Goal: Transaction & Acquisition: Purchase product/service

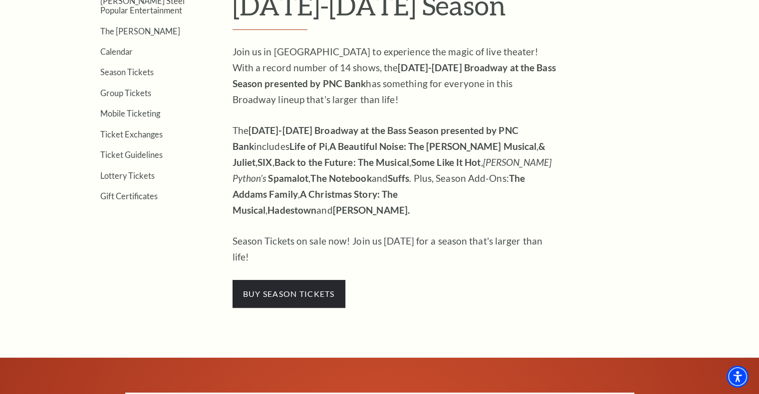
scroll to position [349, 0]
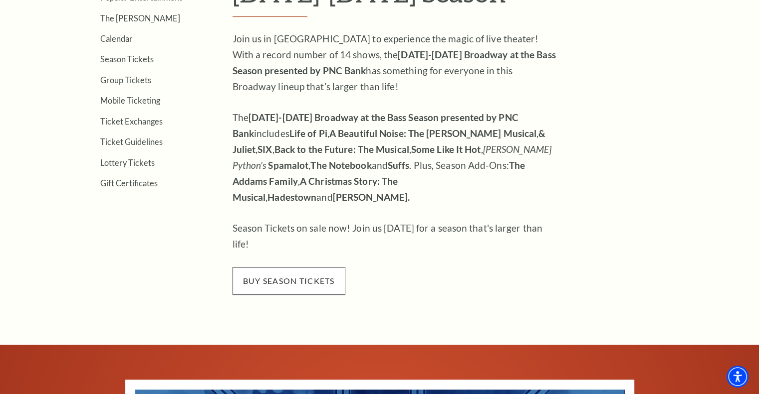
click at [315, 267] on span "buy season tickets" at bounding box center [288, 281] width 113 height 28
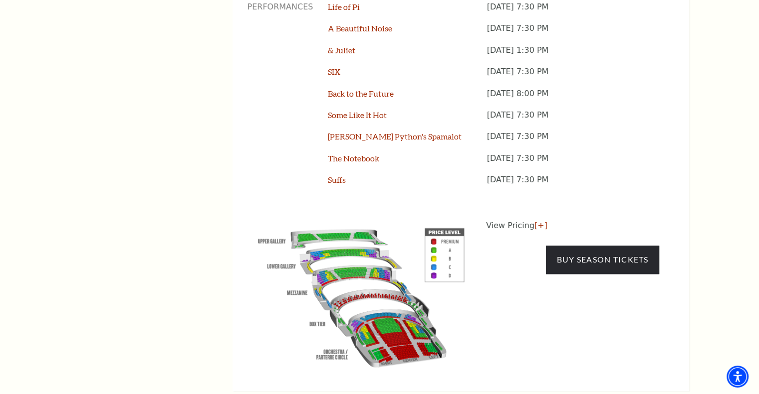
scroll to position [948, 0]
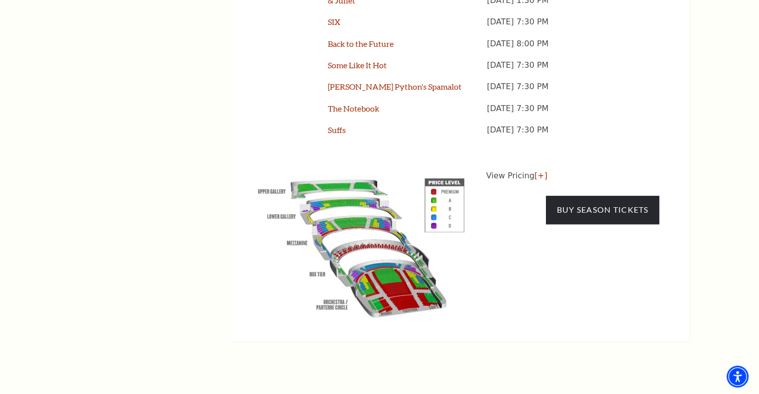
click at [370, 203] on img at bounding box center [360, 246] width 227 height 152
click at [368, 193] on img at bounding box center [360, 246] width 227 height 152
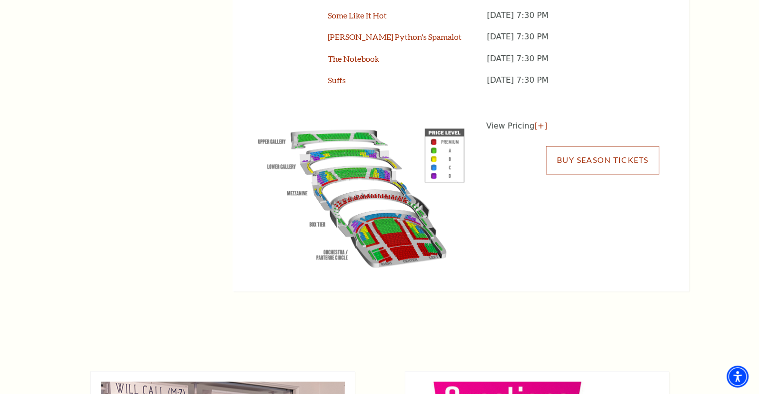
click at [590, 146] on link "Buy Season Tickets" at bounding box center [602, 160] width 113 height 28
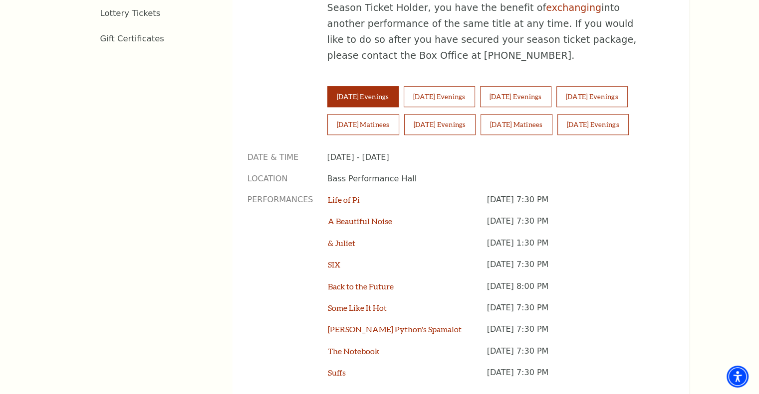
scroll to position [696, 0]
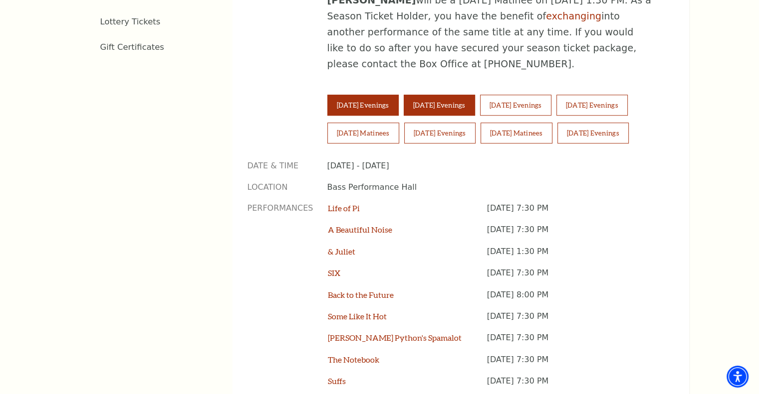
click at [451, 95] on button "Wednesday Evenings" at bounding box center [438, 105] width 71 height 21
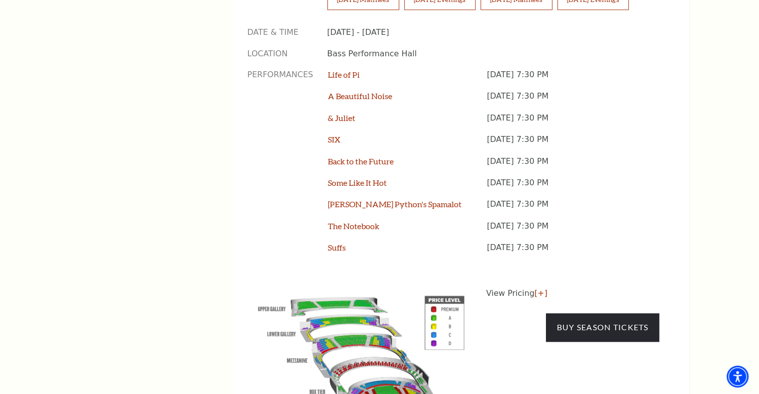
scroll to position [846, 0]
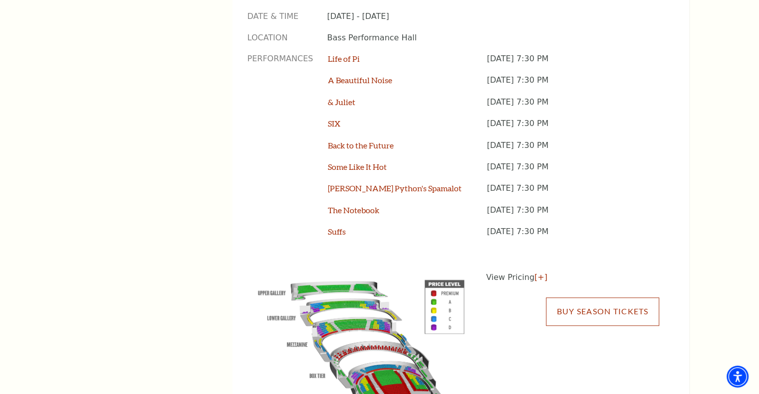
click at [624, 298] on link "Buy Season Tickets" at bounding box center [602, 312] width 113 height 28
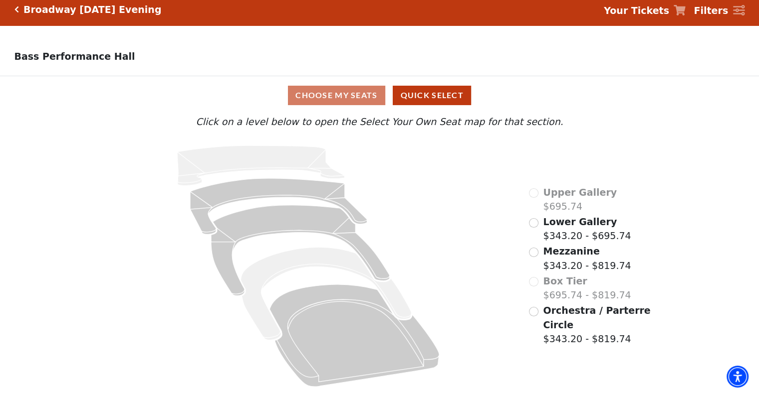
scroll to position [10, 0]
click at [348, 97] on div "Choose My Seats Quick Select" at bounding box center [379, 95] width 569 height 19
click at [532, 313] on input "Orchestra / Parterre Circle$343.20 - $819.74\a" at bounding box center [533, 311] width 9 height 9
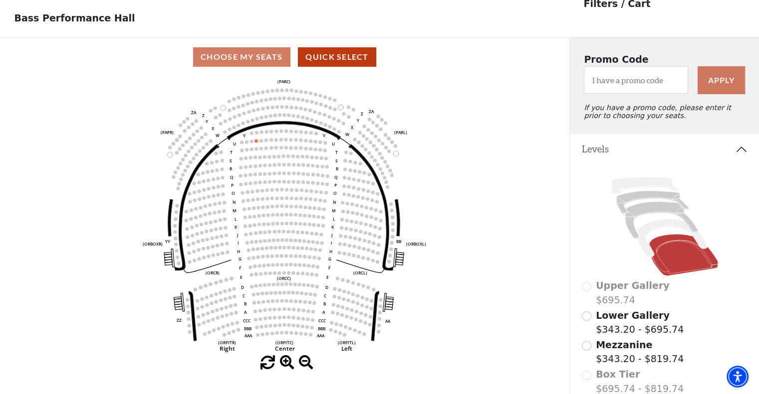
scroll to position [46, 0]
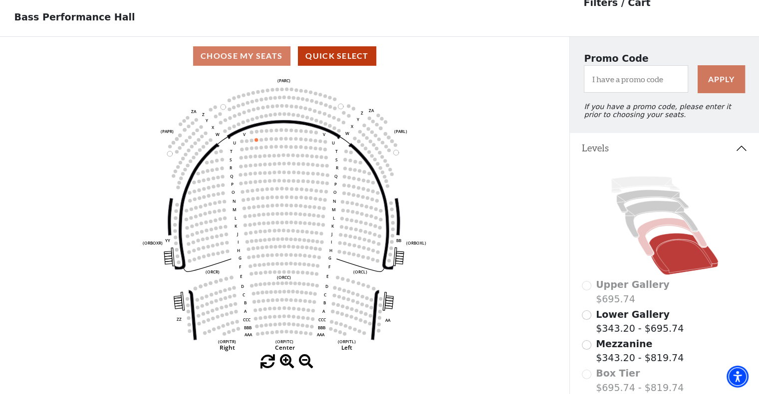
click at [657, 231] on icon at bounding box center [670, 237] width 69 height 38
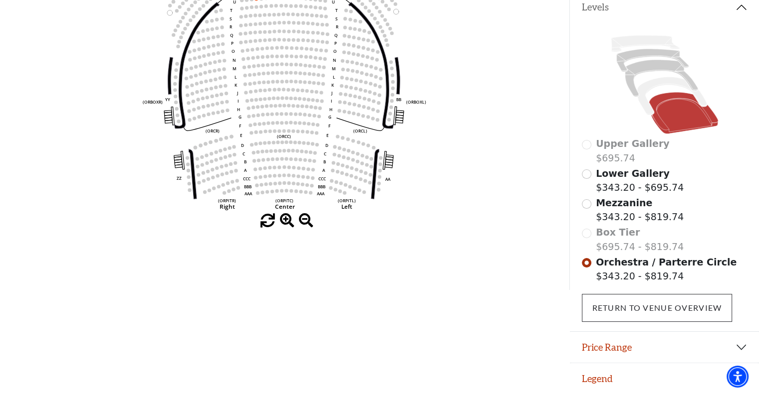
scroll to position [192, 0]
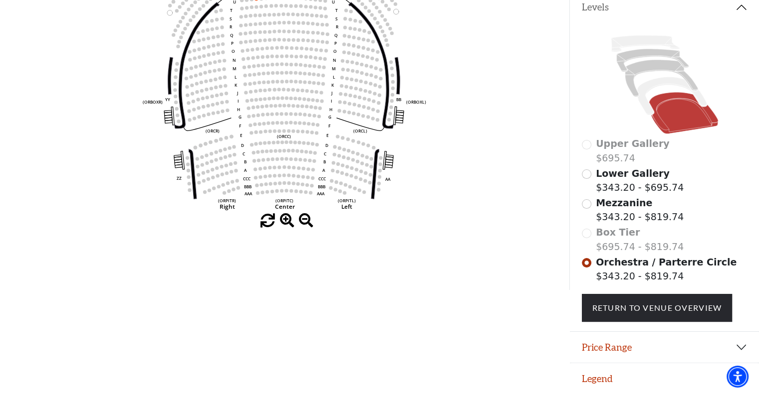
click at [587, 232] on div "Box Tier $695.74 - $819.74" at bounding box center [665, 239] width 166 height 28
click at [587, 203] on input "Mezzanine$343.20 - $819.74\a" at bounding box center [586, 203] width 9 height 9
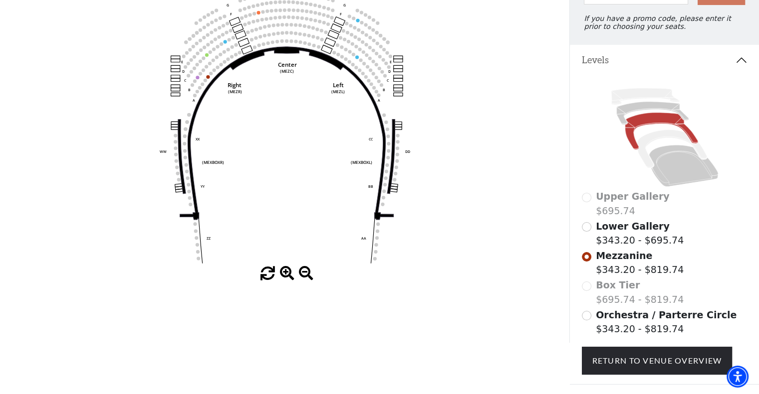
scroll to position [146, 0]
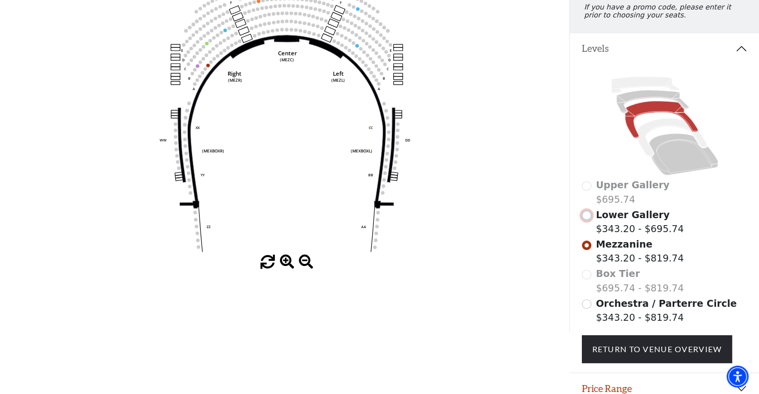
click at [585, 217] on input "Lower Gallery$343.20 - $695.74\a" at bounding box center [586, 215] width 9 height 9
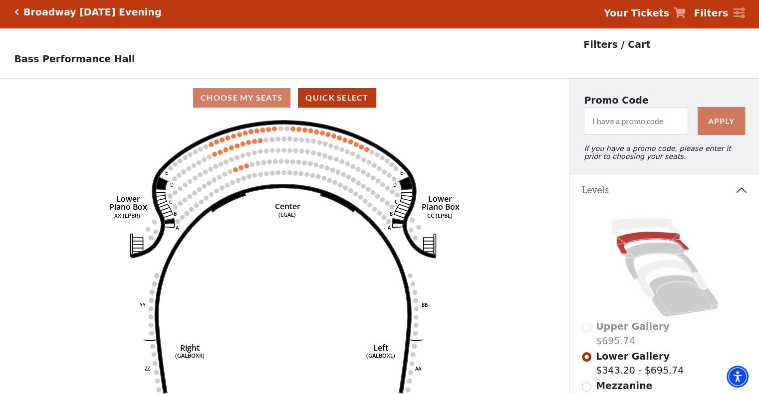
scroll to position [0, 0]
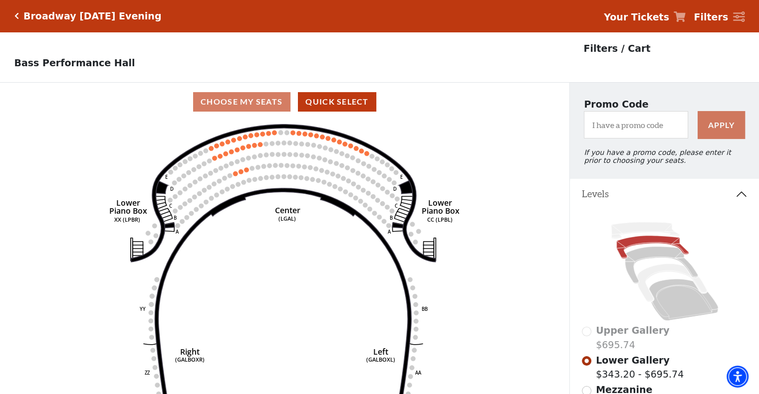
click at [19, 17] on div "Broadway Tuesday Evening" at bounding box center [90, 15] width 143 height 11
click at [17, 9] on div "Broadway Tuesday Evening Your Tickets Filters" at bounding box center [379, 16] width 759 height 32
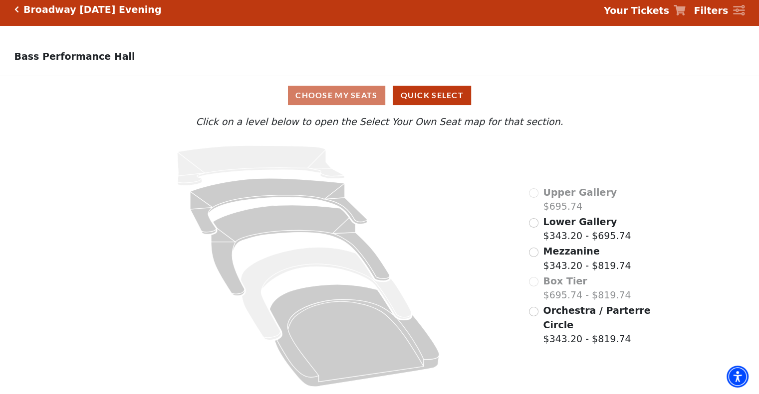
scroll to position [10, 0]
click at [535, 223] on input "Lower Gallery$343.20 - $695.74\a" at bounding box center [533, 222] width 9 height 9
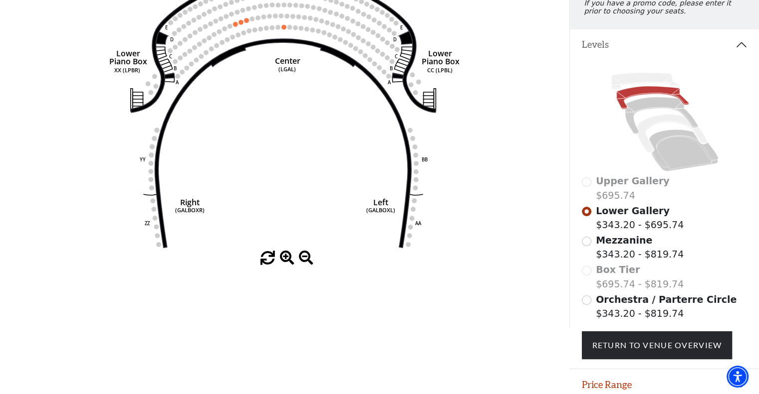
scroll to position [100, 0]
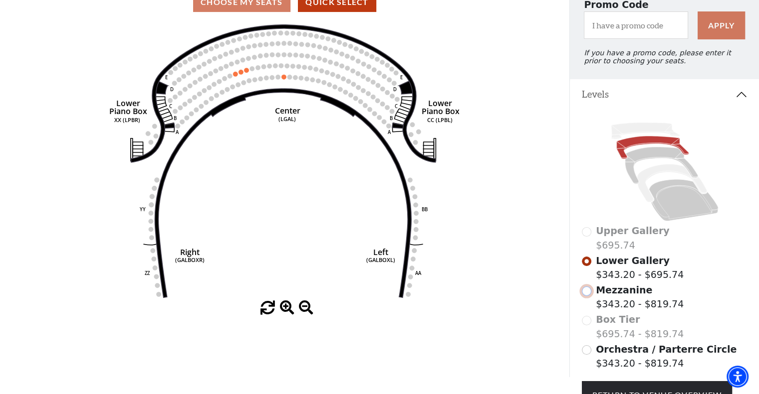
click at [587, 296] on input "Mezzanine$343.20 - $819.74\a" at bounding box center [586, 291] width 9 height 9
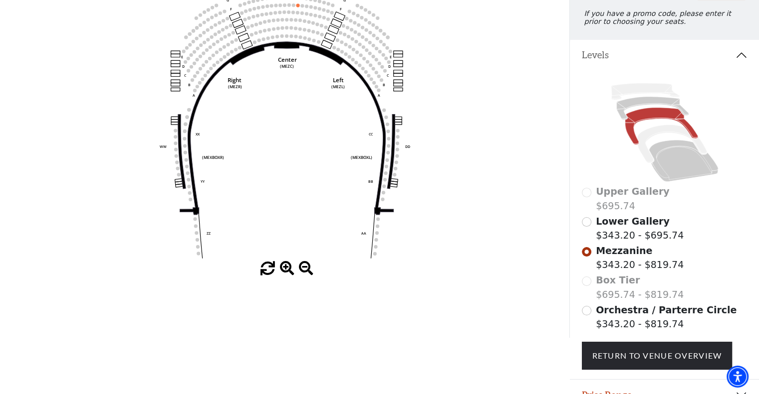
scroll to position [146, 0]
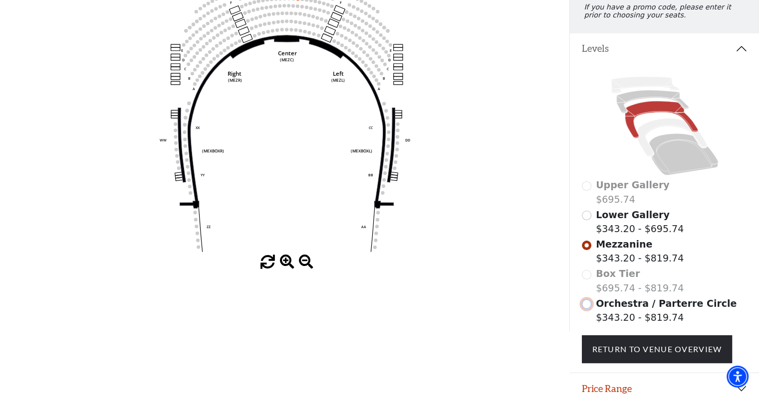
click at [586, 309] on input "Orchestra / Parterre Circle$343.20 - $819.74\a" at bounding box center [586, 304] width 9 height 9
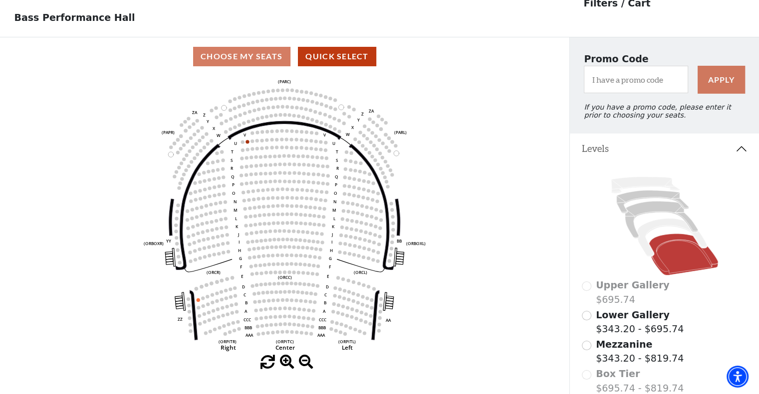
scroll to position [46, 0]
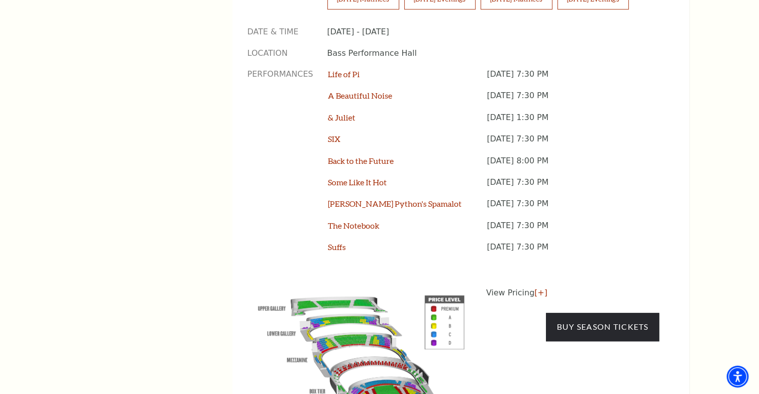
scroll to position [848, 0]
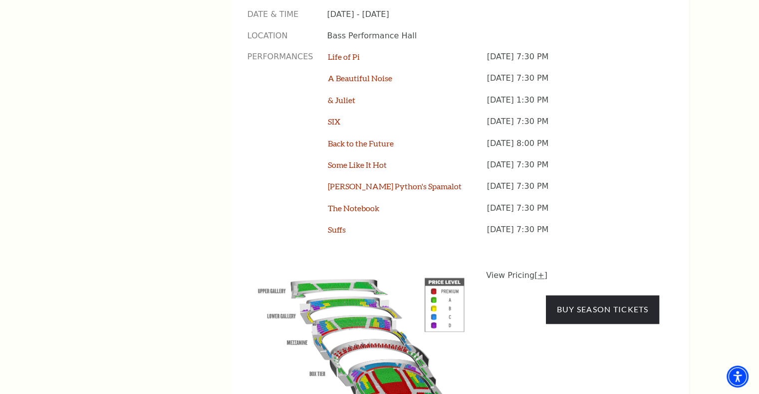
click at [536, 271] on link "[+]" at bounding box center [540, 275] width 13 height 9
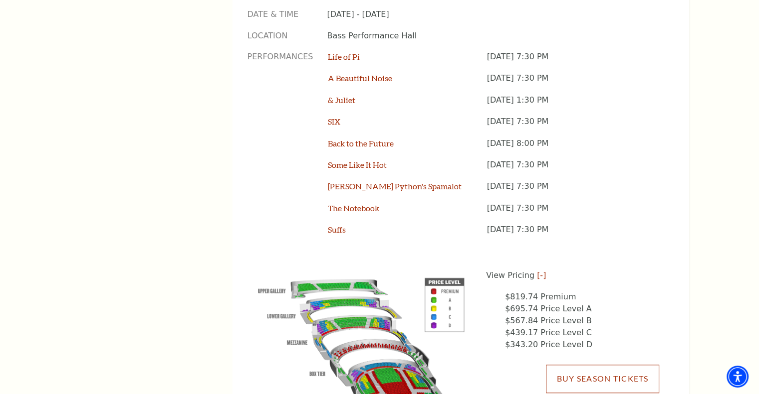
click at [594, 365] on link "Buy Season Tickets" at bounding box center [602, 379] width 113 height 28
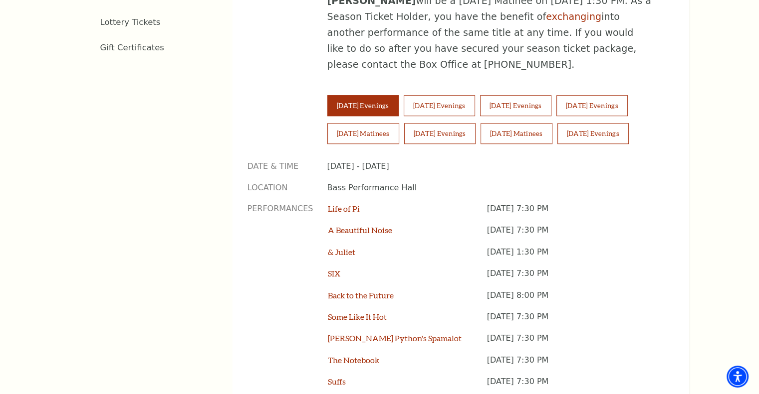
scroll to position [696, 0]
click at [540, 95] on button "Thursday Evenings" at bounding box center [515, 105] width 71 height 21
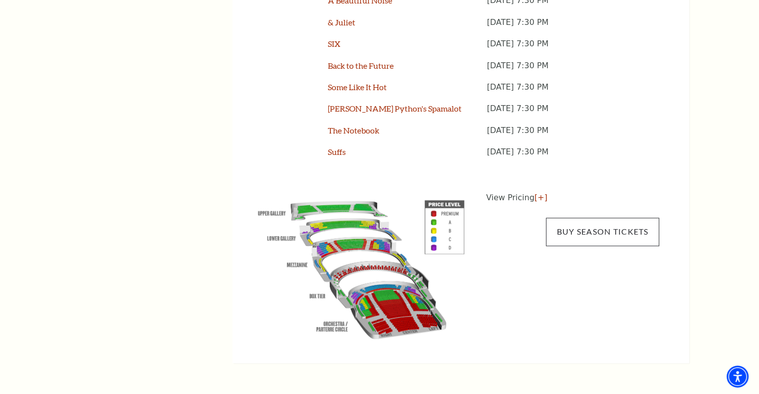
scroll to position [995, 0]
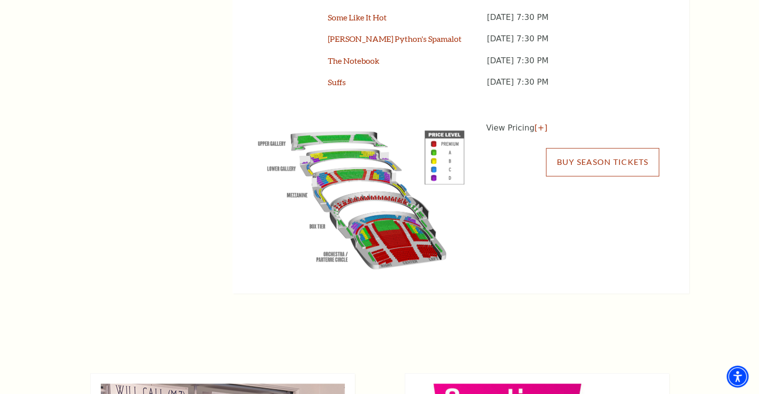
click at [589, 148] on link "Buy Season Tickets" at bounding box center [602, 162] width 113 height 28
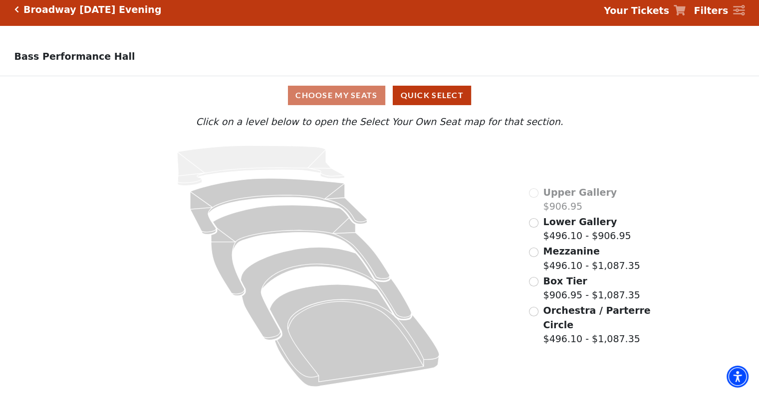
scroll to position [10, 0]
click at [533, 223] on input "Lower Gallery$496.10 - $906.95\a" at bounding box center [533, 222] width 9 height 9
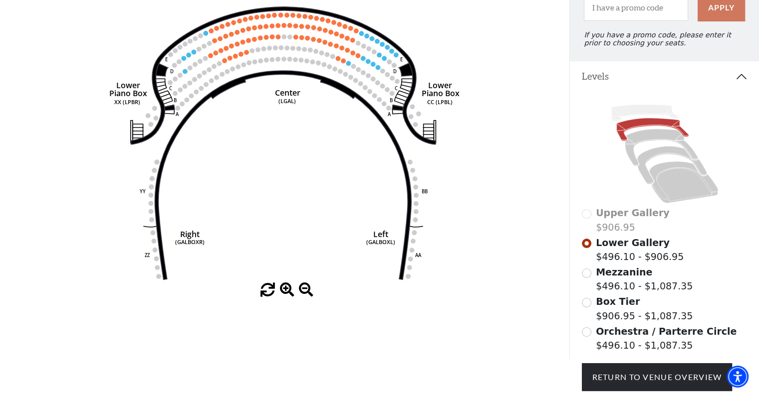
scroll to position [92, 0]
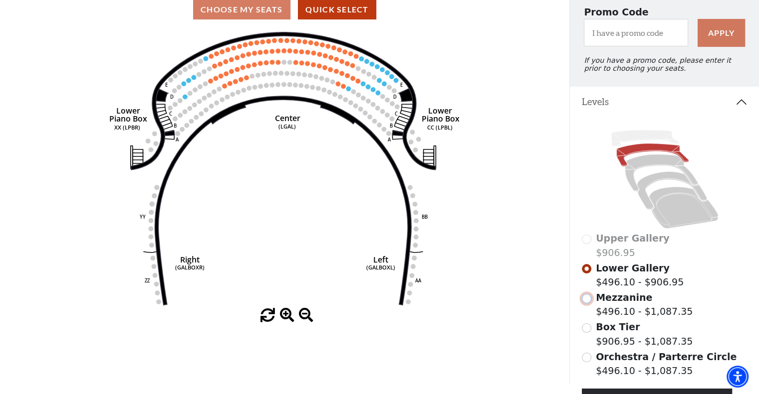
click at [584, 303] on input "Mezzanine$496.10 - $1,087.35\a" at bounding box center [586, 298] width 9 height 9
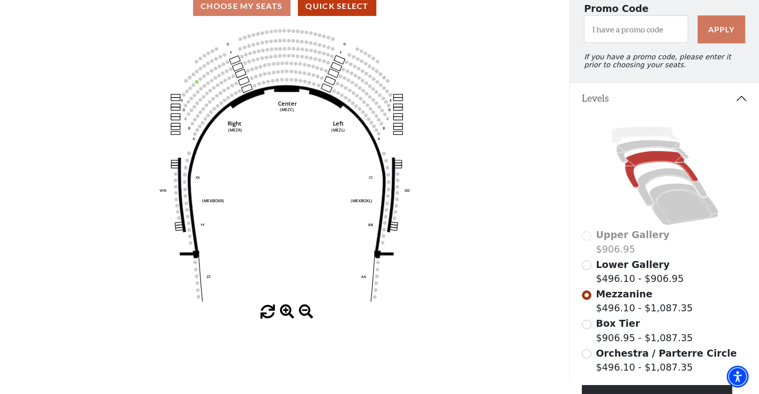
scroll to position [146, 0]
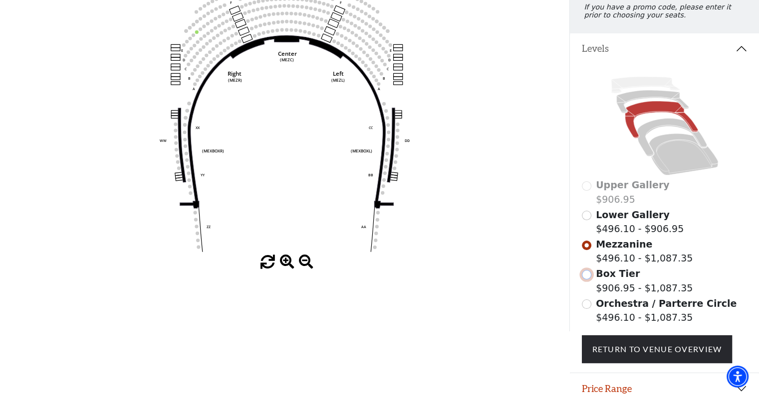
click at [584, 280] on input "Box Tier$906.95 - $1,087.35\a" at bounding box center [586, 274] width 9 height 9
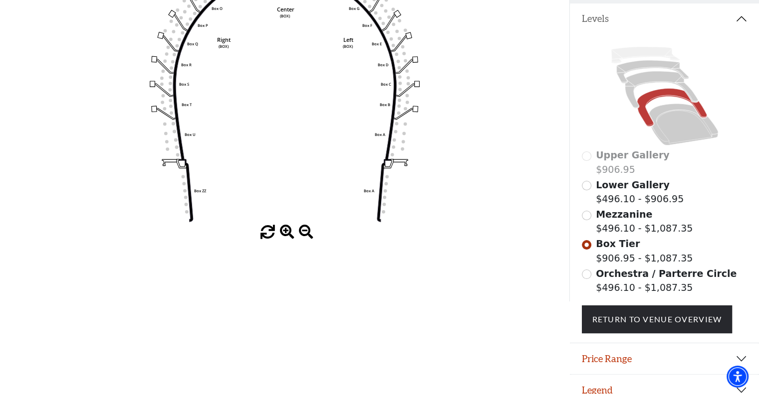
scroll to position [192, 0]
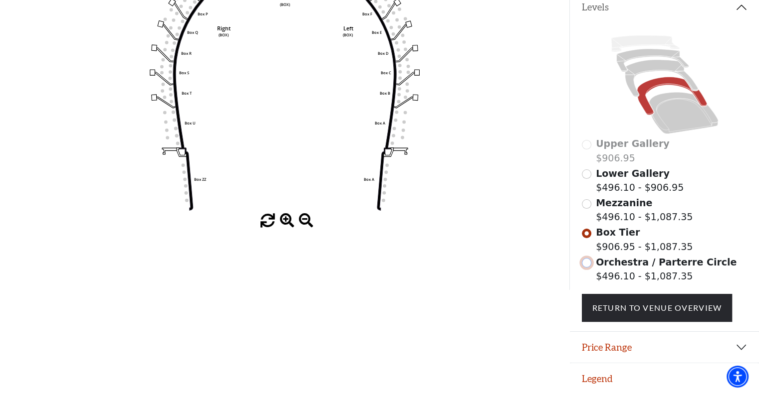
click at [584, 265] on input "Orchestra / Parterre Circle$496.10 - $1,087.35\a" at bounding box center [586, 262] width 9 height 9
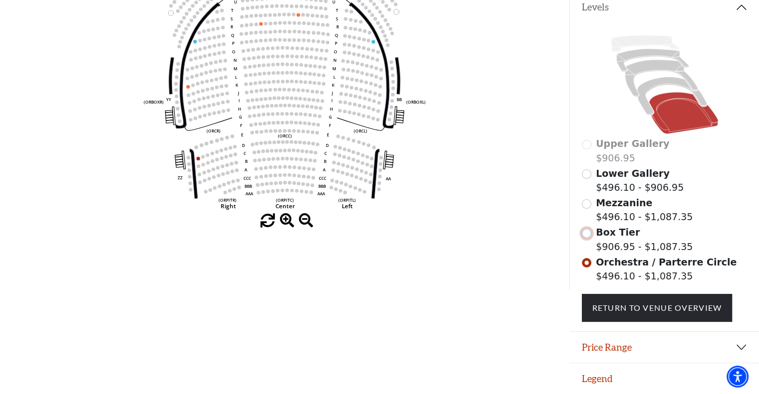
click at [586, 238] on input "Box Tier$906.95 - $1,087.35\a" at bounding box center [586, 233] width 9 height 9
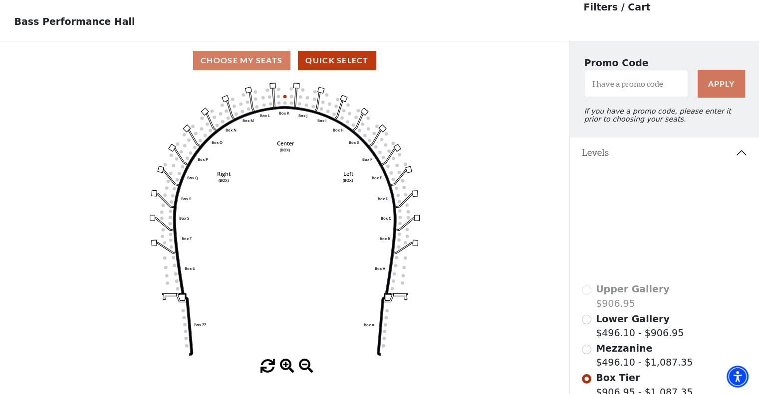
scroll to position [46, 0]
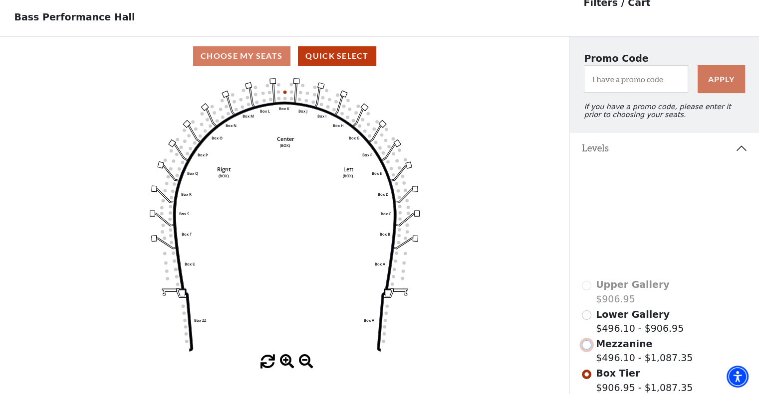
click at [588, 350] on input "Mezzanine$496.10 - $1,087.35\a" at bounding box center [586, 345] width 9 height 9
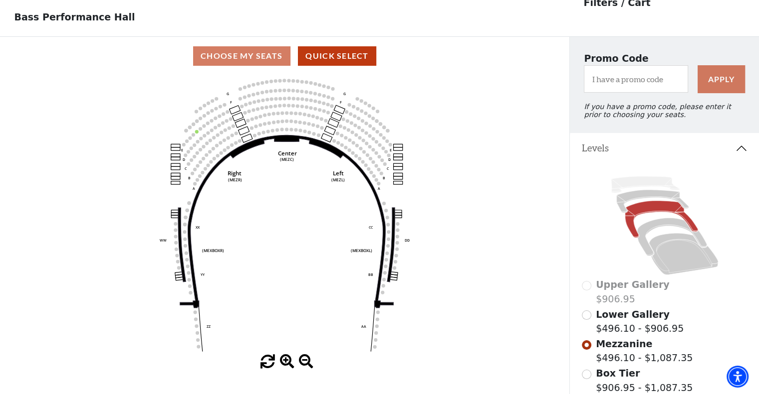
click at [291, 170] on icon "Center (MEZC) Right (MEZR) Left (MEZL) (MEXBOXR) (MEXBOXL) XX WW CC DD YY BB ZZ…" at bounding box center [284, 215] width 512 height 280
click at [335, 63] on button "Quick Select" at bounding box center [337, 55] width 78 height 19
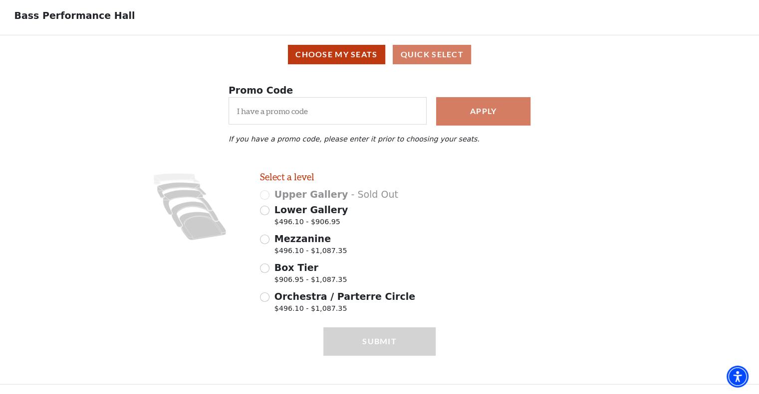
scroll to position [51, 0]
click at [265, 302] on input "Orchestra / Parterre Circle $496.10 - $1,087.35" at bounding box center [264, 297] width 9 height 9
radio input "true"
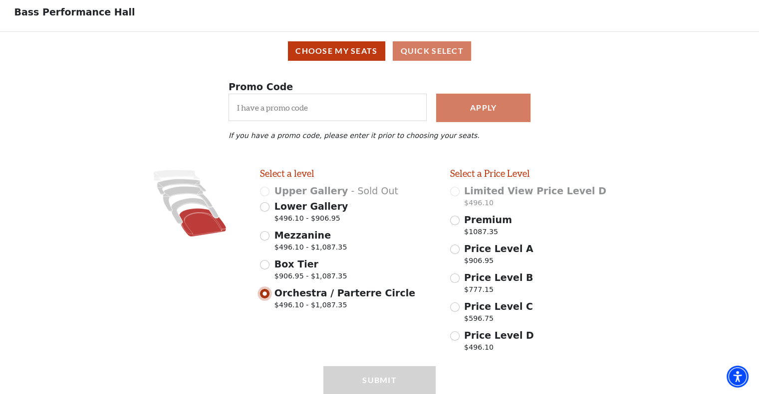
scroll to position [94, 0]
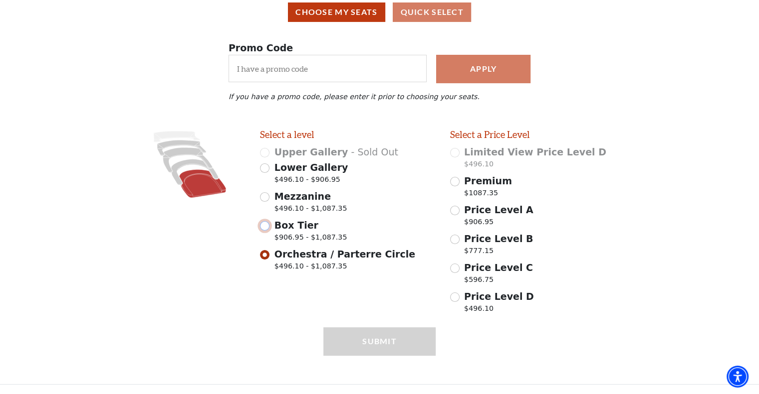
click at [263, 230] on input "Box Tier $906.95 - $1,087.35" at bounding box center [264, 225] width 9 height 9
radio input "true"
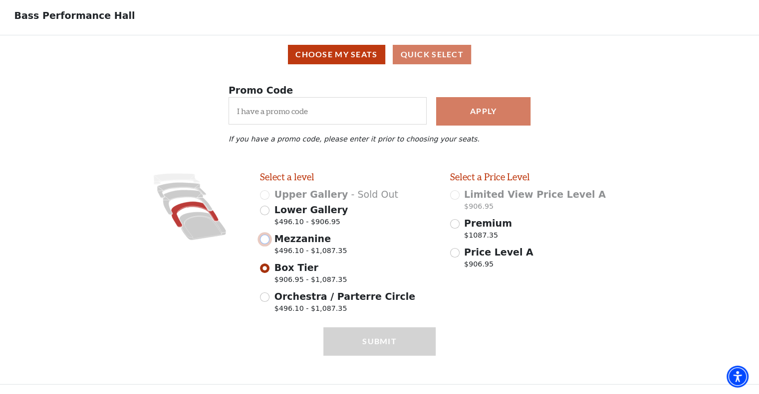
click at [262, 243] on input "Mezzanine $496.10 - $1,087.35" at bounding box center [264, 239] width 9 height 9
radio input "true"
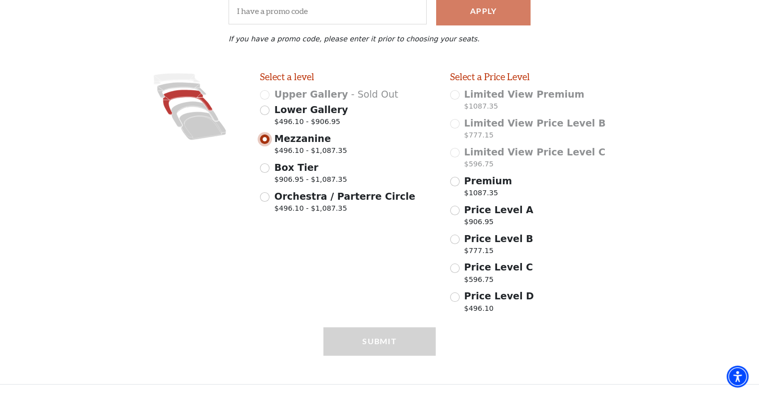
scroll to position [152, 0]
click at [453, 185] on input "Premium $1087.35" at bounding box center [454, 181] width 9 height 9
radio input "true"
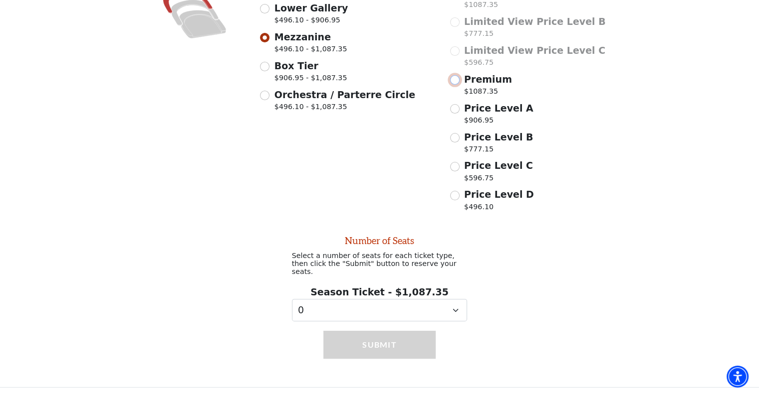
scroll to position [250, 0]
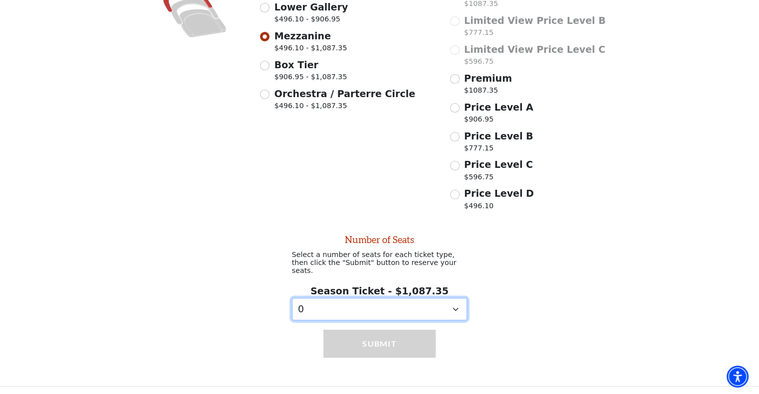
click at [452, 307] on select "0 1 2 3 4 5 6 7 8 9" at bounding box center [380, 309] width 176 height 22
select select "2"
click at [292, 298] on select "0 1 2 3 4 5 6 7 8 9" at bounding box center [380, 309] width 176 height 22
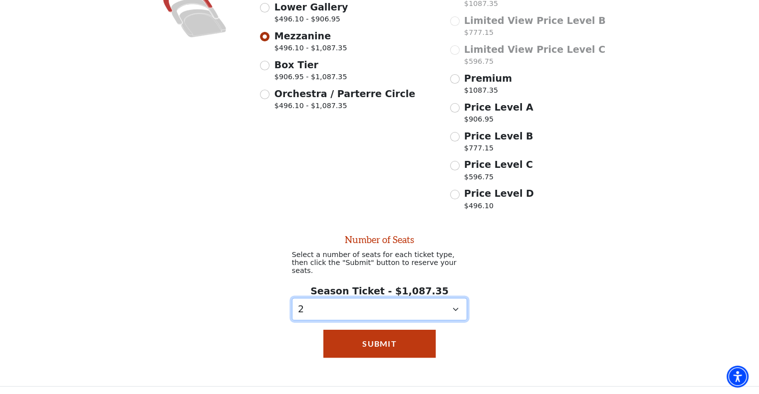
scroll to position [200, 0]
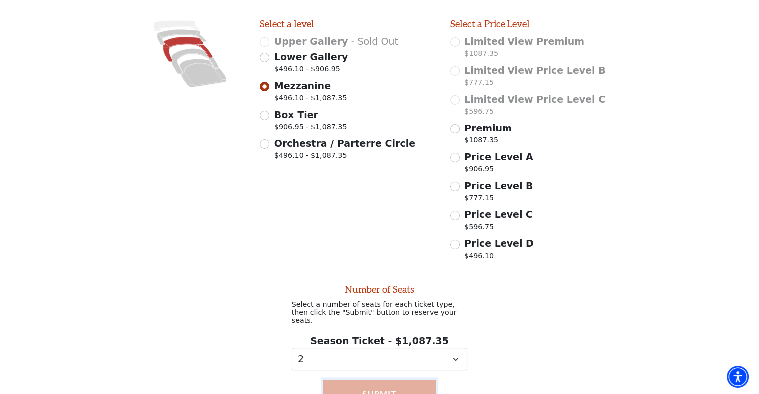
click at [411, 387] on button "Submit" at bounding box center [379, 394] width 112 height 28
click at [365, 387] on button "Submit" at bounding box center [379, 394] width 112 height 28
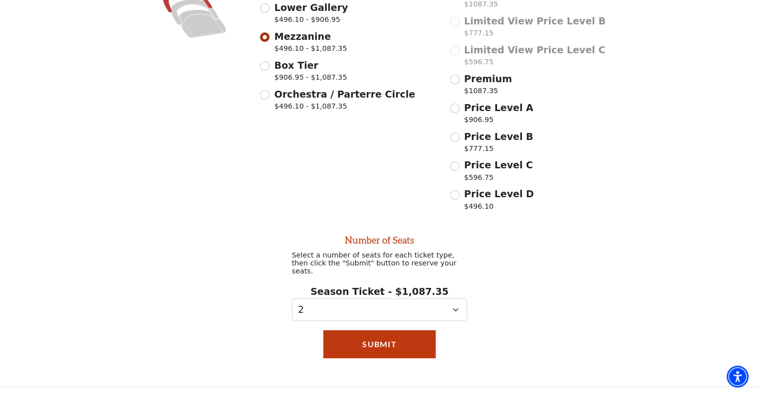
scroll to position [250, 0]
click at [454, 113] on input "Price Level A $906.95" at bounding box center [454, 107] width 9 height 9
radio input "true"
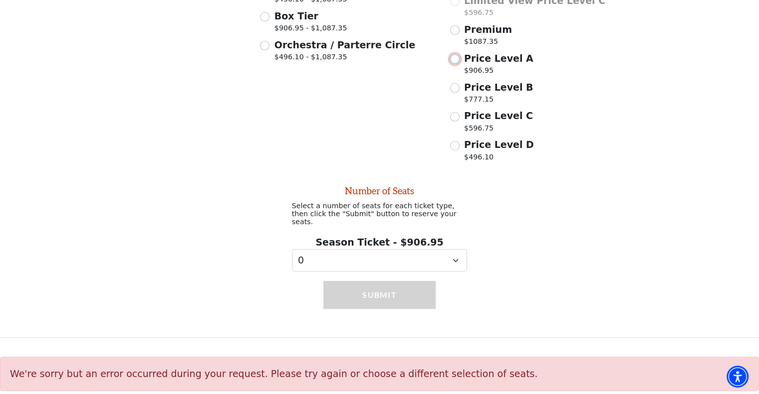
scroll to position [303, 0]
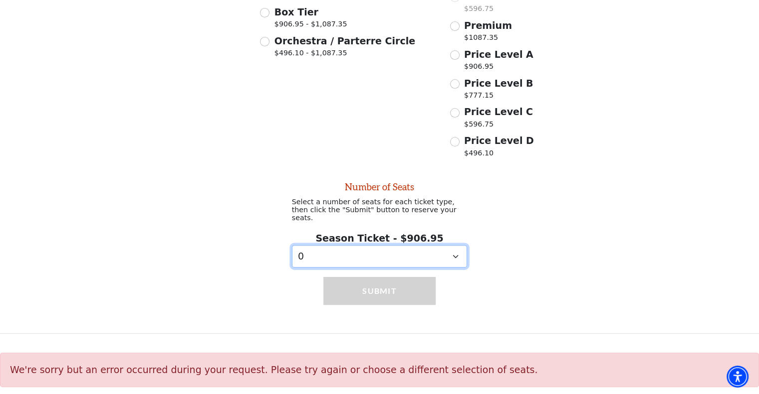
click at [367, 258] on select "0 1 2 3 4 5 6 7 8 9" at bounding box center [380, 256] width 176 height 22
select select "2"
click at [292, 245] on select "0 1 2 3 4 5 6 7 8 9" at bounding box center [380, 256] width 176 height 22
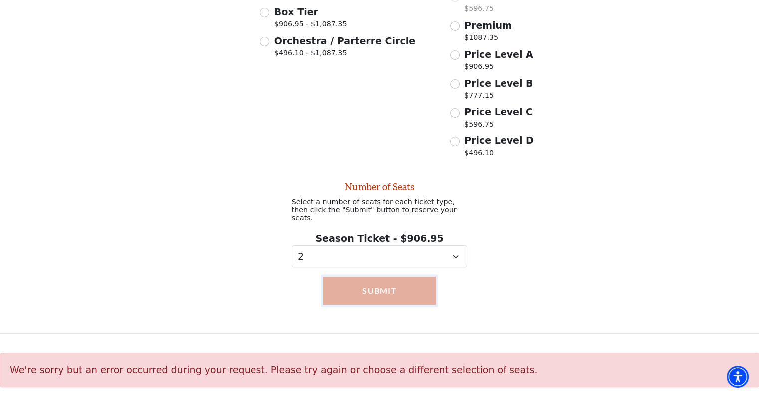
click at [404, 294] on button "Submit" at bounding box center [379, 291] width 112 height 28
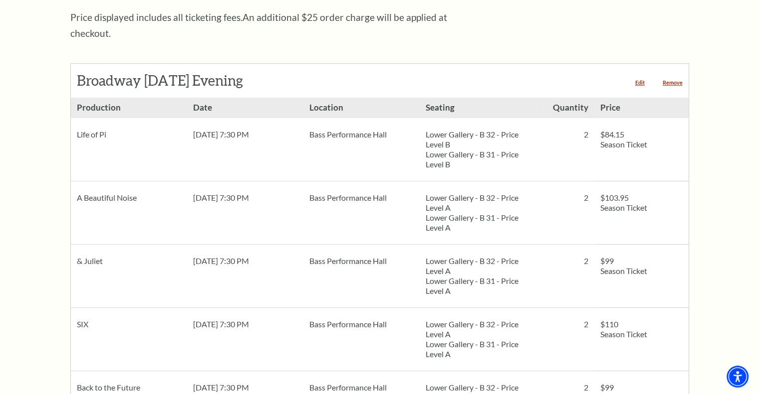
scroll to position [349, 0]
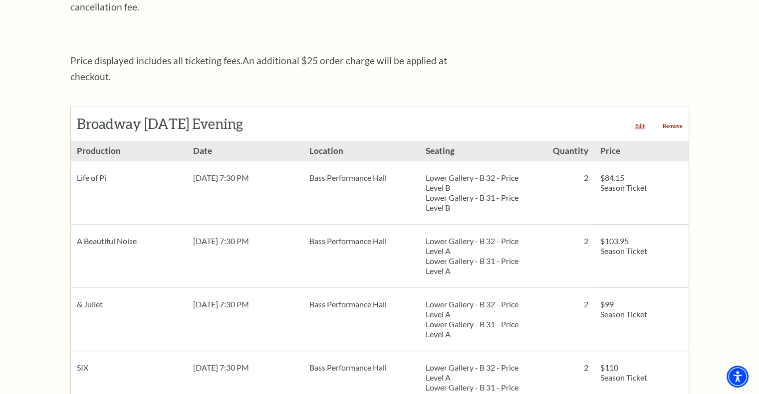
click at [670, 123] on link "Remove" at bounding box center [672, 125] width 20 height 5
